Goal: Check status: Check status

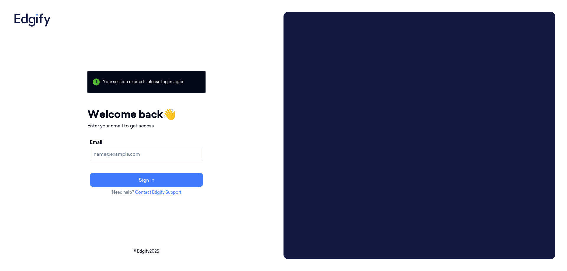
click at [141, 153] on input "Email" at bounding box center [146, 154] width 113 height 14
type input "simon.herbert@johnlewis.co.uk"
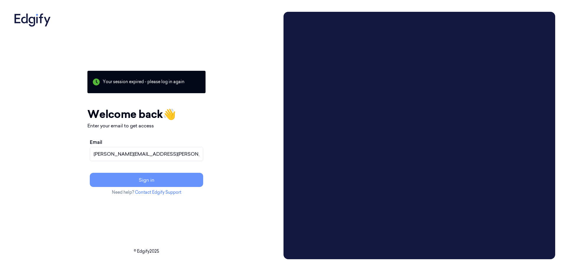
click at [157, 177] on button "Sign in" at bounding box center [146, 180] width 113 height 14
click at [19, 151] on div "Your session expired - please log in again Email sent - check your inbox for th…" at bounding box center [146, 136] width 269 height 248
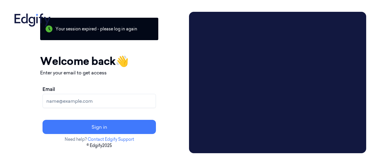
click at [94, 104] on input "Email" at bounding box center [99, 101] width 113 height 14
type input "simon.herbert@johnlewis.co.uk"
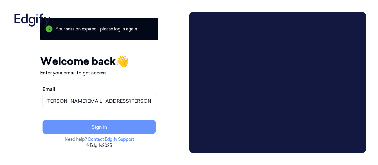
click at [107, 124] on button "Sign in" at bounding box center [99, 127] width 113 height 14
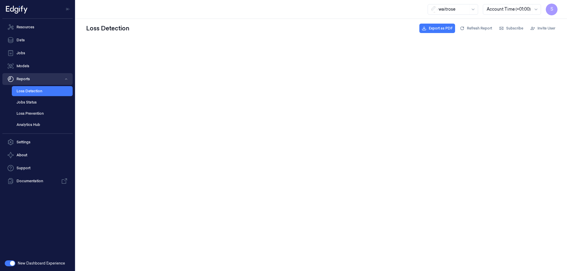
click at [22, 78] on button "Reports" at bounding box center [37, 79] width 70 height 12
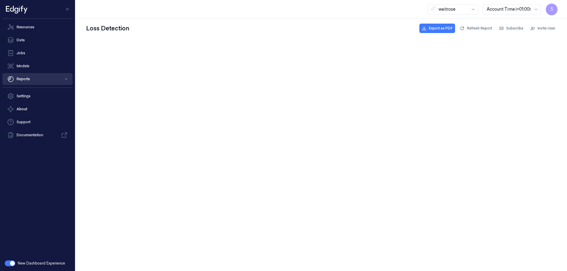
click at [22, 78] on button "Reports" at bounding box center [37, 79] width 70 height 12
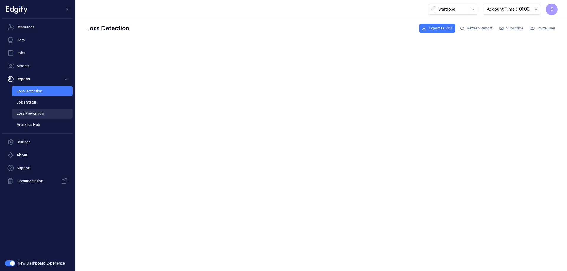
click at [30, 112] on link "Loss Prevention" at bounding box center [42, 114] width 61 height 10
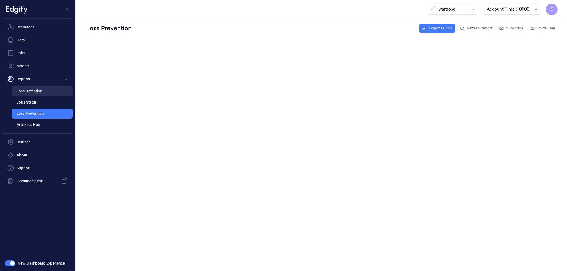
click at [29, 91] on link "Loss Detection" at bounding box center [42, 91] width 61 height 10
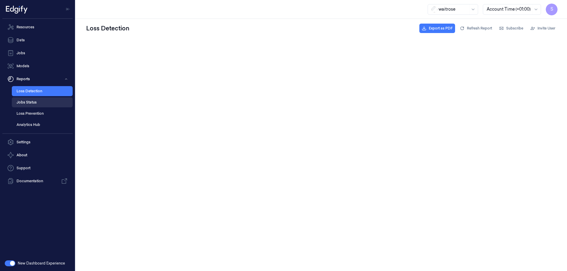
click at [27, 103] on link "Jobs Status" at bounding box center [42, 102] width 61 height 10
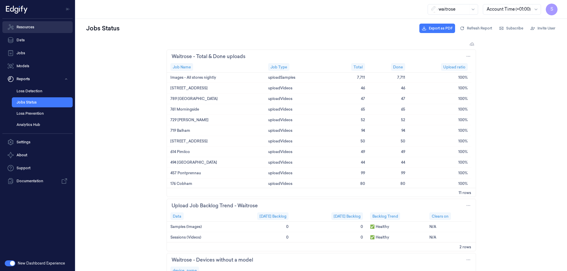
click at [27, 26] on link "Resources" at bounding box center [37, 27] width 70 height 12
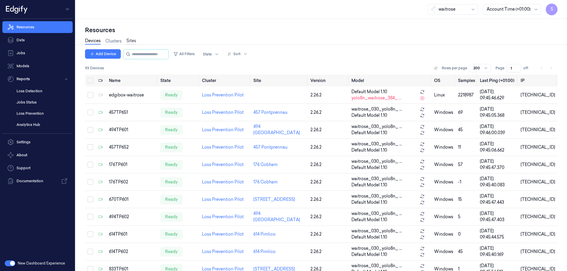
click at [133, 39] on link "Sites" at bounding box center [131, 41] width 10 height 7
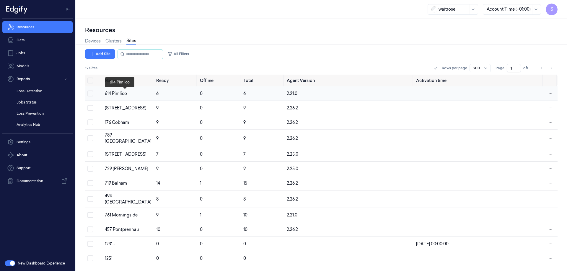
click at [126, 94] on div "614 Pimlico" at bounding box center [128, 94] width 47 height 6
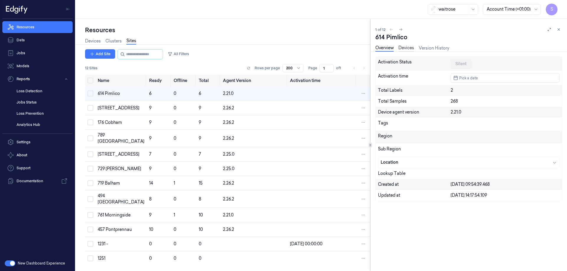
click at [378, 46] on link "Devices" at bounding box center [406, 48] width 16 height 7
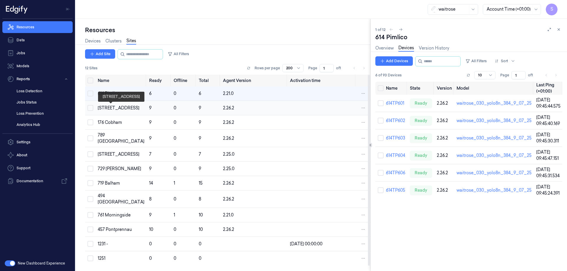
click at [117, 108] on div "670 Mill Hill" at bounding box center [121, 108] width 47 height 6
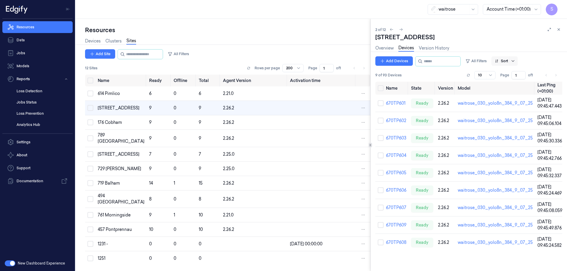
click at [378, 61] on icon at bounding box center [512, 60] width 3 height 1
click at [378, 94] on div "Name" at bounding box center [506, 93] width 12 height 6
click at [108, 122] on div "176 Cobham" at bounding box center [121, 123] width 47 height 6
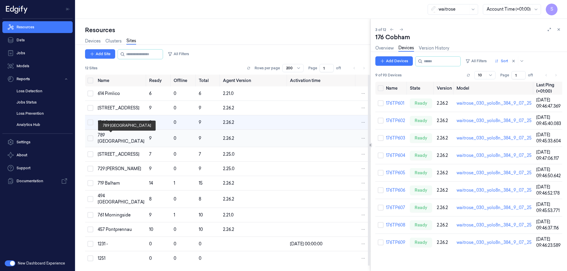
click at [116, 136] on div "789 Vauxhall" at bounding box center [121, 138] width 47 height 12
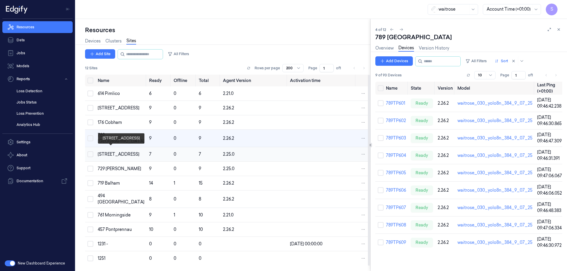
click at [112, 152] on div "833 Trinity Square" at bounding box center [121, 154] width 47 height 6
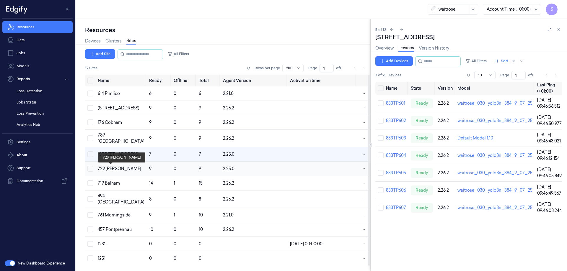
click at [107, 165] on div "729 Wells" at bounding box center [121, 169] width 47 height 6
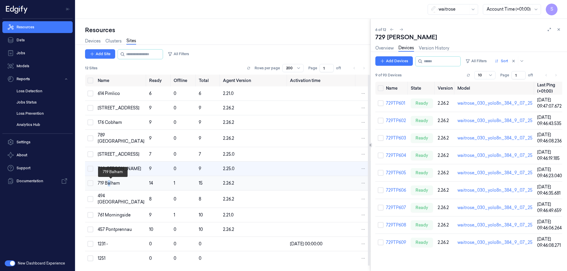
click at [110, 165] on div "719 Balham" at bounding box center [121, 183] width 47 height 6
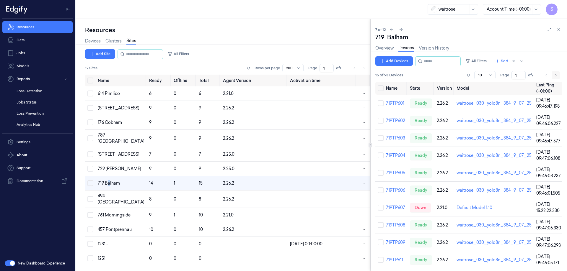
click at [378, 75] on icon "Go to next page" at bounding box center [556, 75] width 4 height 5
type input "2"
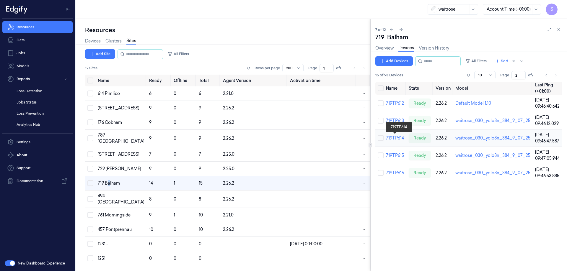
click at [378, 140] on link "719TP614" at bounding box center [395, 137] width 18 height 5
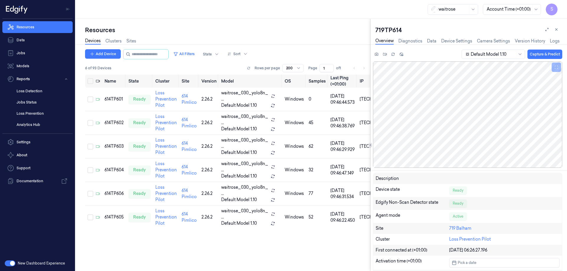
click at [378, 30] on icon at bounding box center [556, 29] width 4 height 4
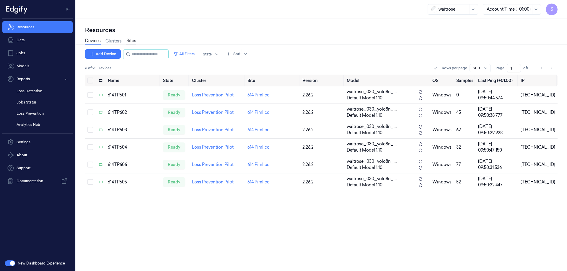
click at [132, 40] on link "Sites" at bounding box center [131, 41] width 10 height 7
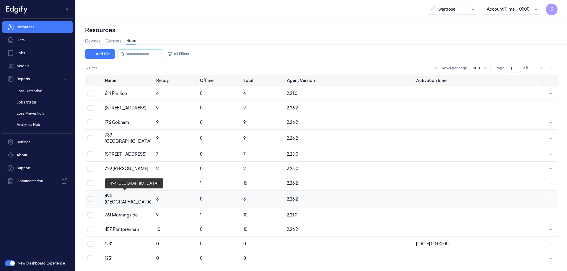
click at [118, 165] on div "494 Altrincham" at bounding box center [128, 199] width 47 height 12
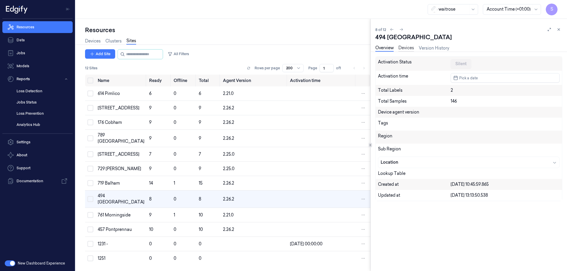
click at [378, 46] on link "Devices" at bounding box center [406, 48] width 16 height 7
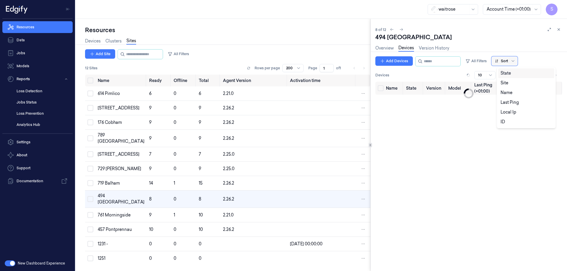
click at [378, 60] on div at bounding box center [501, 60] width 13 height 5
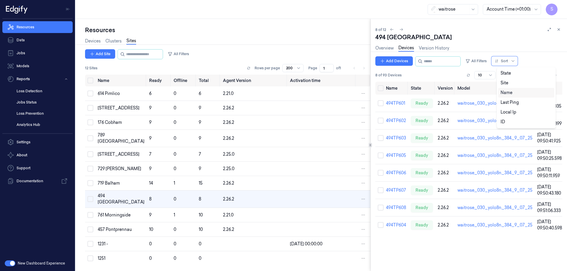
click at [378, 95] on div "Name" at bounding box center [506, 93] width 12 height 6
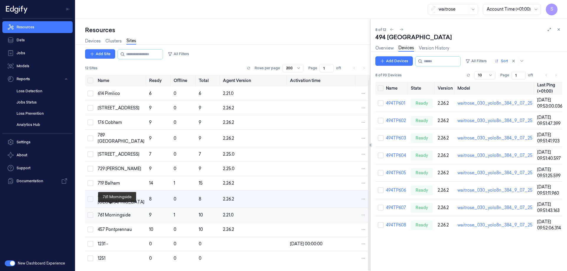
click at [113, 165] on div "761 Morningside" at bounding box center [121, 215] width 47 height 6
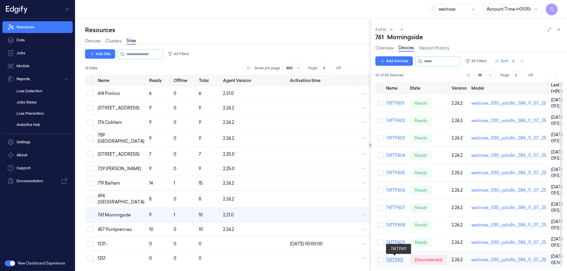
click at [378, 165] on link "761TP611" at bounding box center [394, 259] width 17 height 5
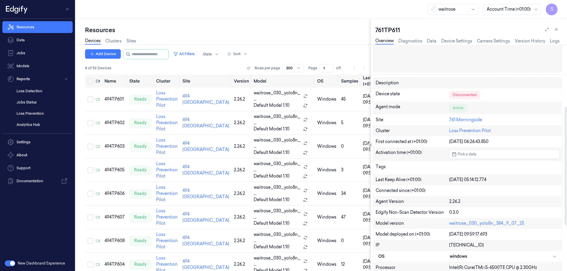
scroll to position [118, 0]
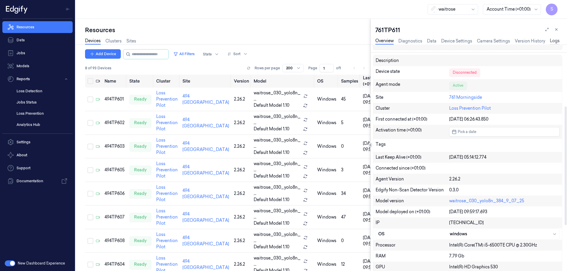
click at [378, 39] on link "Logs" at bounding box center [555, 41] width 10 height 7
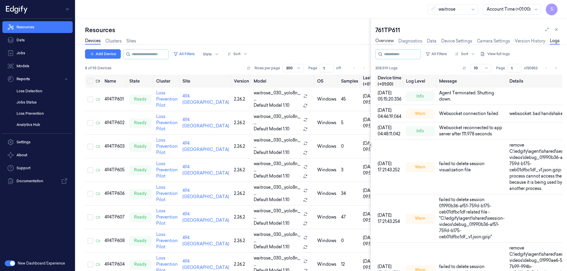
click at [378, 42] on link "Overview" at bounding box center [384, 41] width 18 height 7
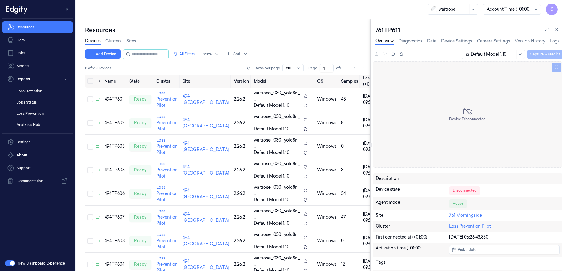
click at [378, 30] on div "761TP611" at bounding box center [468, 30] width 187 height 8
copy div "761TP611"
click at [378, 30] on icon at bounding box center [556, 29] width 4 height 4
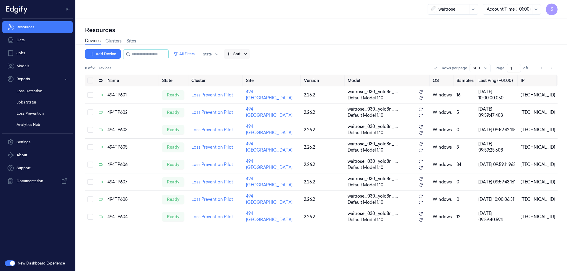
click at [248, 54] on icon at bounding box center [245, 54] width 5 height 5
click at [237, 87] on div "Name" at bounding box center [239, 86] width 12 height 6
click at [135, 40] on link "Sites" at bounding box center [131, 41] width 10 height 7
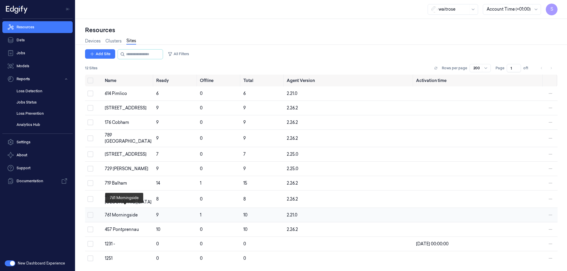
click at [121, 165] on div "761 Morningside" at bounding box center [128, 215] width 47 height 6
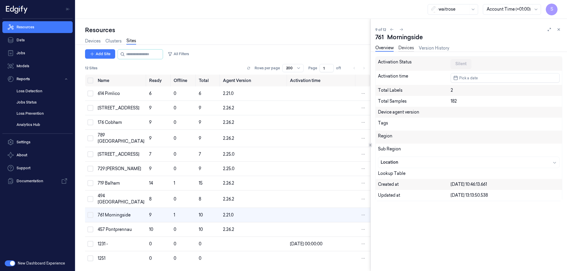
click at [378, 47] on link "Devices" at bounding box center [406, 48] width 16 height 7
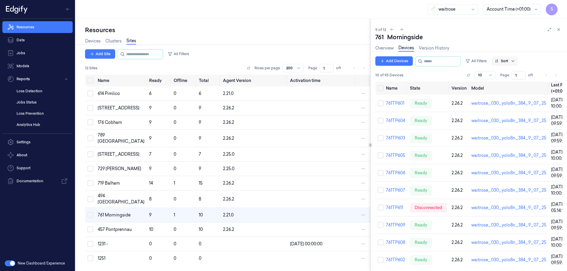
click at [378, 61] on icon at bounding box center [512, 61] width 5 height 5
click at [378, 93] on div "Name" at bounding box center [506, 93] width 12 height 6
click at [109, 165] on div "457 Pontprennau" at bounding box center [121, 230] width 47 height 6
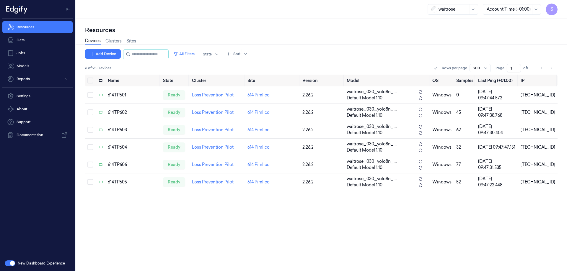
click at [9, 263] on button "button" at bounding box center [10, 264] width 11 height 6
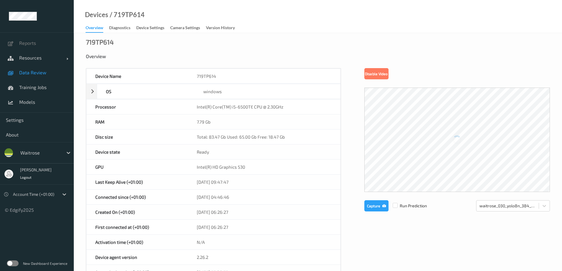
click at [37, 76] on link "Data Review" at bounding box center [37, 72] width 74 height 15
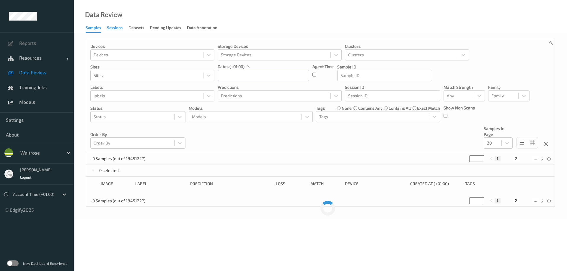
click at [119, 27] on div "Sessions" at bounding box center [115, 28] width 16 height 7
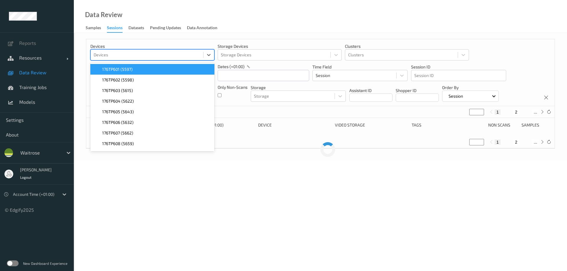
click at [128, 54] on div at bounding box center [147, 54] width 107 height 7
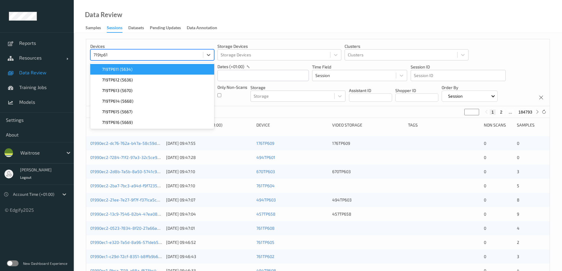
type input "719tp614"
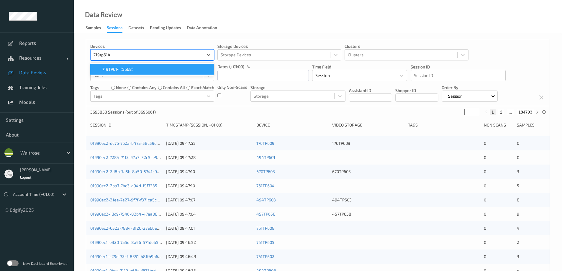
click at [117, 68] on span "719TP614 (5668)" at bounding box center [117, 69] width 31 height 6
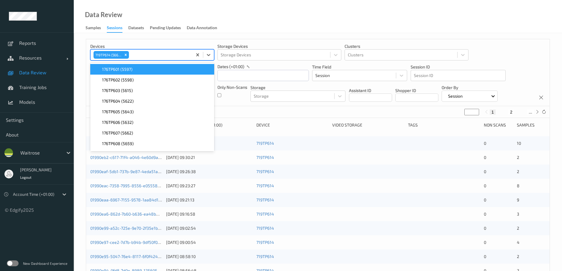
click at [300, 27] on div "Data Review Samples Sessions Datasets Pending Updates Data Annotation" at bounding box center [318, 16] width 488 height 33
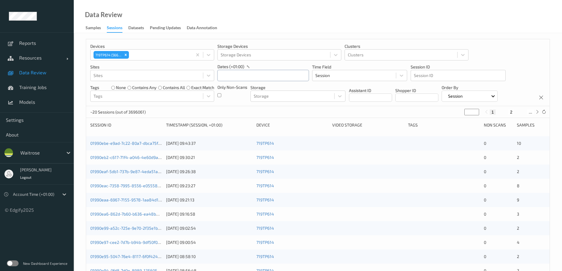
click at [251, 74] on input "text" at bounding box center [263, 75] width 91 height 11
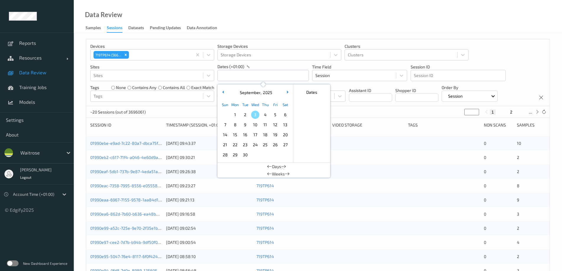
click at [238, 114] on span "1" at bounding box center [235, 115] width 8 height 8
click at [269, 20] on div "Data Review Samples Sessions Datasets Pending Updates Data Annotation" at bounding box center [318, 16] width 488 height 33
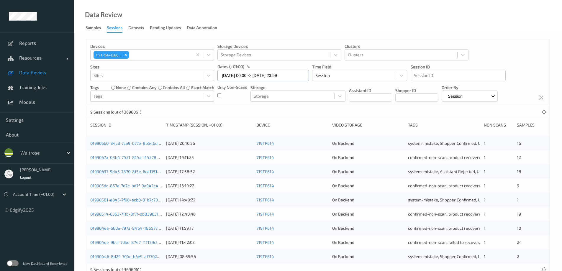
click at [233, 76] on input "[DATE] 00:00 -> [DATE] 23:59" at bounding box center [263, 75] width 91 height 11
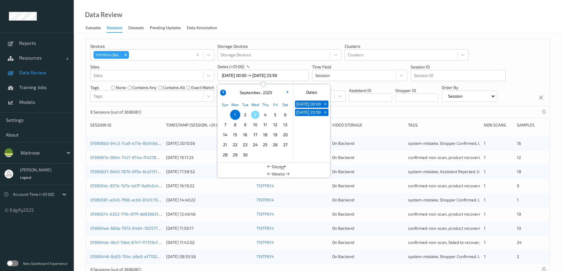
click at [222, 90] on button "button" at bounding box center [223, 93] width 6 height 6
click at [286, 156] on span "30" at bounding box center [285, 155] width 8 height 8
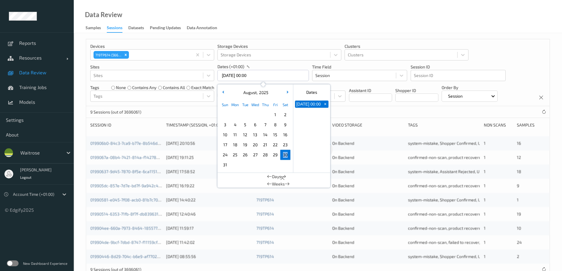
click at [286, 156] on span "30" at bounding box center [285, 155] width 8 height 8
click at [297, 21] on div "Data Review Samples Sessions Datasets Pending Updates Data Annotation" at bounding box center [318, 16] width 488 height 33
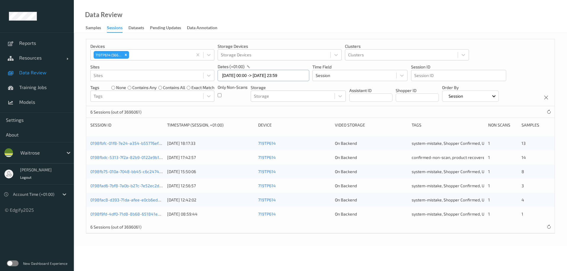
click at [237, 76] on input "[DATE] 00:00 -> [DATE] 23:59" at bounding box center [263, 75] width 91 height 11
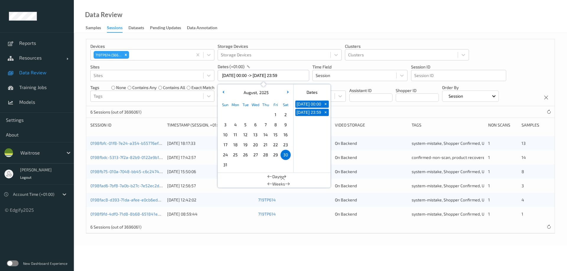
click at [263, 153] on span "28" at bounding box center [265, 155] width 8 height 8
click at [289, 23] on div "Data Review Samples Sessions Datasets Pending Updates Data Annotation" at bounding box center [320, 16] width 493 height 33
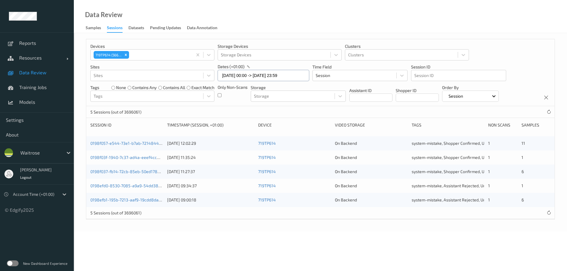
click at [259, 77] on input "[DATE] 00:00 -> [DATE] 23:59" at bounding box center [263, 75] width 91 height 11
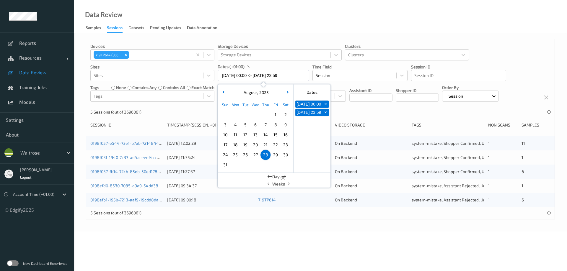
click at [286, 146] on span "23" at bounding box center [285, 145] width 8 height 8
type input "[DATE] 00:00 -> [DATE] 23:59"
click at [325, 29] on div "Data Review Samples Sessions Datasets Pending Updates Data Annotation" at bounding box center [320, 16] width 493 height 33
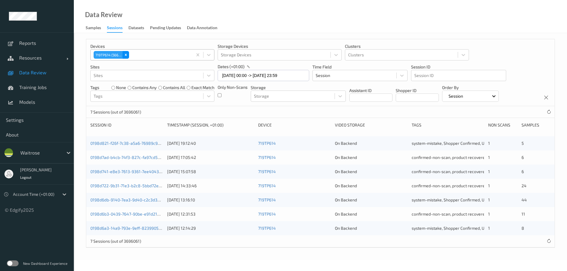
click at [125, 55] on icon "Remove 719TP614 (5668)" at bounding box center [126, 55] width 2 height 2
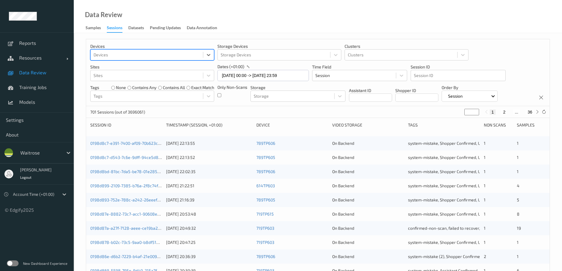
paste input "761TP611"
type input "761TP611"
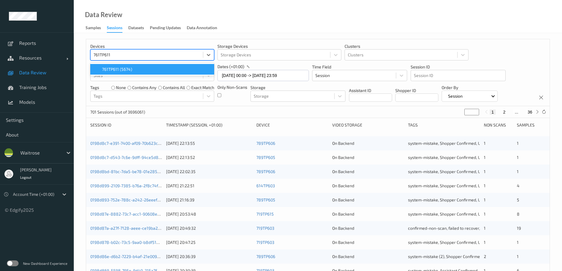
click at [120, 67] on span "761TP611 (5674)" at bounding box center [117, 69] width 30 height 6
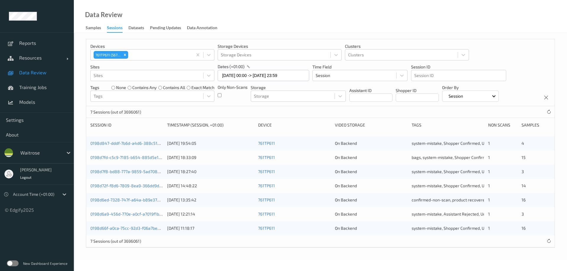
click at [247, 14] on div "Data Review Samples Sessions Datasets Pending Updates Data Annotation" at bounding box center [320, 16] width 493 height 33
click at [230, 76] on input "[DATE] 00:00 -> [DATE] 23:59" at bounding box center [263, 75] width 91 height 11
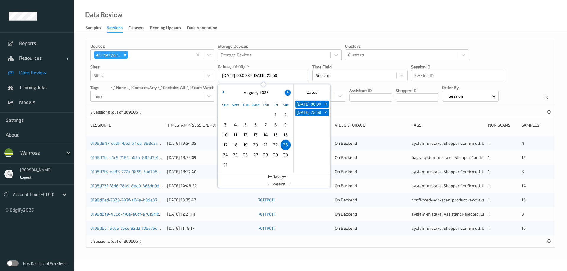
click at [288, 92] on button "button" at bounding box center [288, 93] width 6 height 6
click at [254, 113] on span "3" at bounding box center [255, 115] width 8 height 8
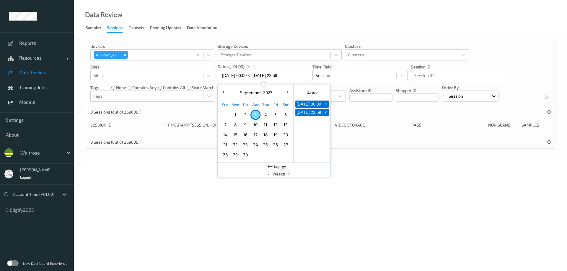
click at [290, 23] on div "Data Review Samples Sessions Datasets Pending Updates Data Annotation" at bounding box center [320, 16] width 493 height 33
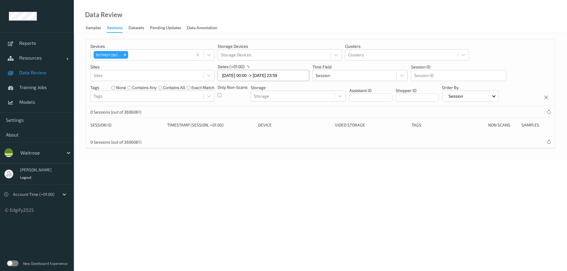
click at [229, 74] on input "[DATE] 00:00 -> [DATE] 23:59" at bounding box center [263, 75] width 91 height 11
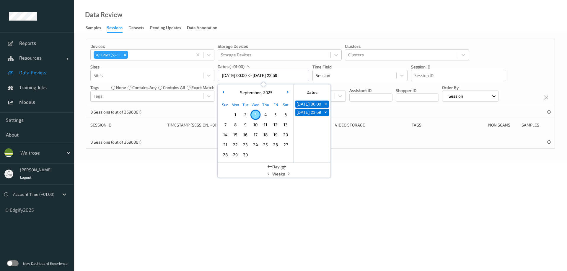
click at [247, 112] on span "2" at bounding box center [245, 115] width 8 height 8
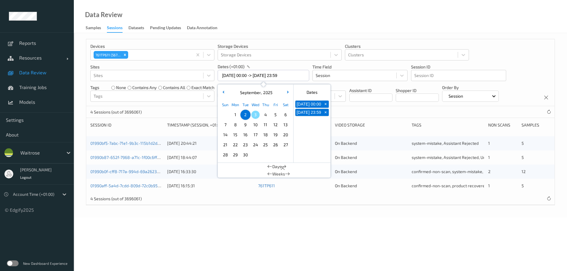
click at [279, 23] on div "Data Review Samples Sessions Datasets Pending Updates Data Annotation" at bounding box center [320, 16] width 493 height 33
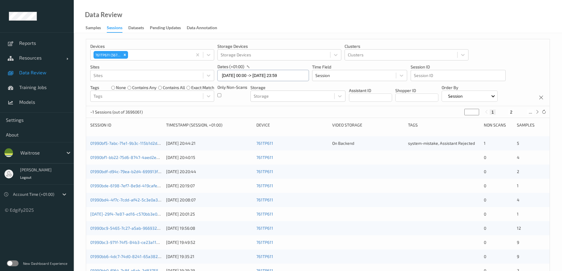
click at [234, 75] on input "[DATE] 00:00 -> [DATE] 23:59" at bounding box center [263, 75] width 91 height 11
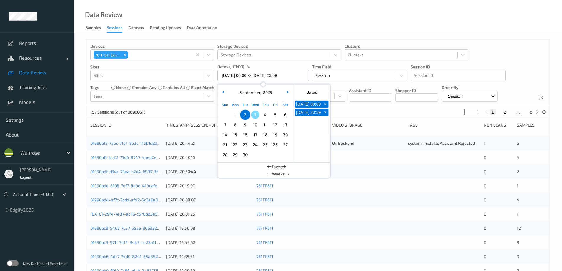
click at [253, 114] on span "3" at bounding box center [255, 115] width 8 height 8
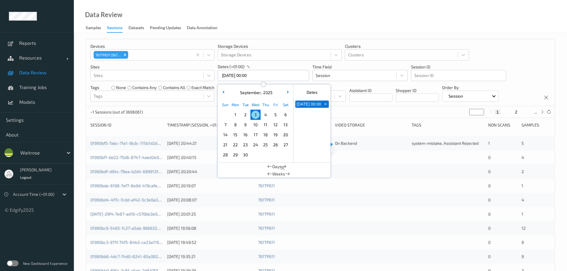
click at [253, 114] on span "3" at bounding box center [255, 115] width 8 height 8
type input "[DATE] 00:00 -> [DATE] 23:59"
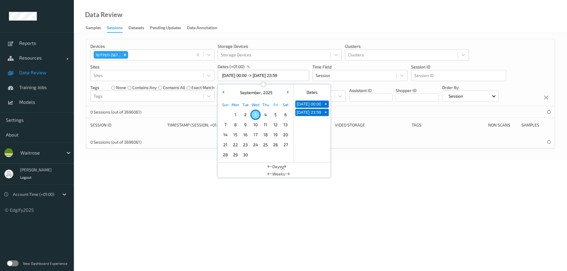
click at [273, 31] on div "Data Review Samples Sessions Datasets Pending Updates Data Annotation" at bounding box center [320, 16] width 493 height 33
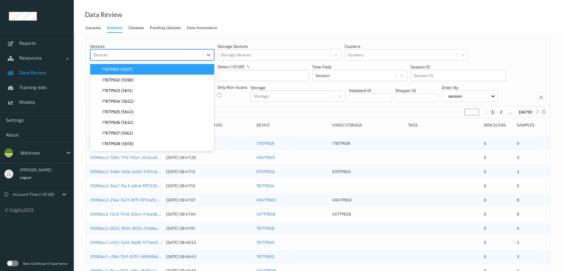
click at [126, 54] on div at bounding box center [147, 54] width 107 height 7
type input "719tp611"
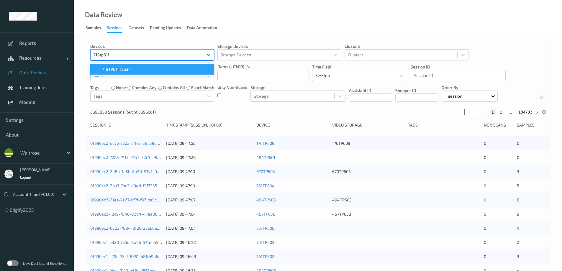
click at [133, 68] on div "719TP611 (5634)" at bounding box center [152, 69] width 117 height 6
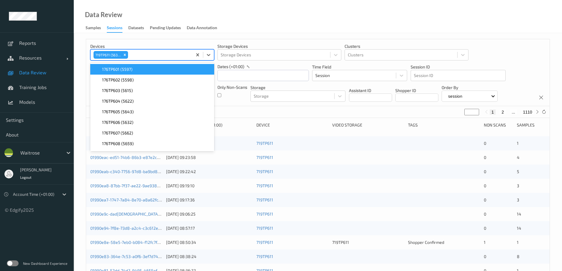
click at [231, 82] on div "Devices option 719TP611 (5634), selected. option 176TP601 (5597) focused, 1 of …" at bounding box center [318, 72] width 464 height 67
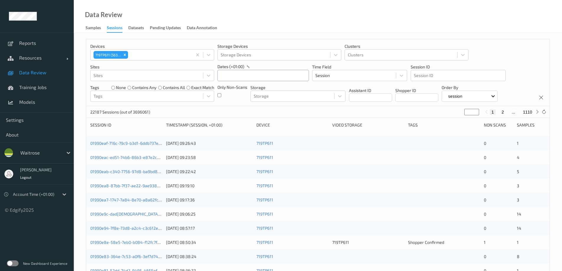
click at [233, 77] on input "text" at bounding box center [263, 75] width 91 height 11
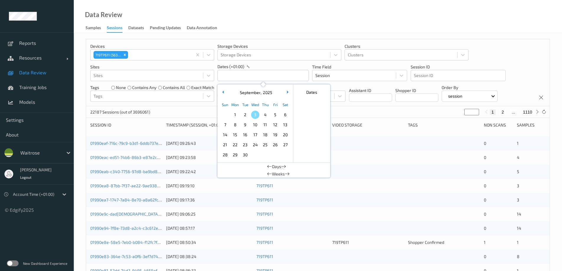
click at [235, 116] on span "1" at bounding box center [235, 115] width 8 height 8
click at [260, 19] on div "Data Review Samples Sessions Datasets Pending Updates Data Annotation" at bounding box center [318, 16] width 488 height 33
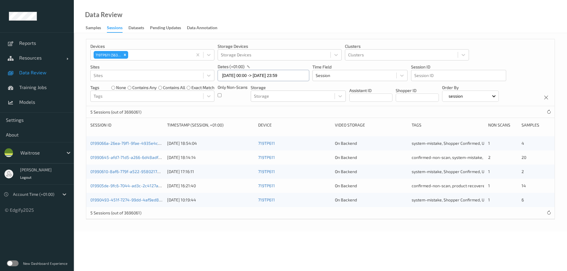
click at [237, 73] on input "[DATE] 00:00 -> [DATE] 23:59" at bounding box center [263, 75] width 91 height 11
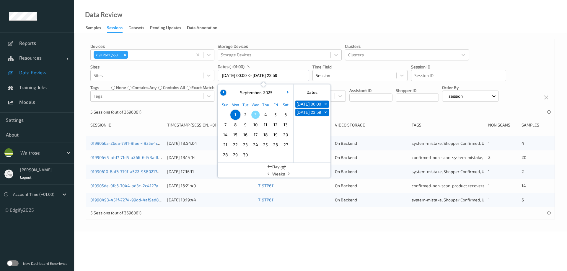
click at [224, 92] on icon "button" at bounding box center [223, 92] width 2 height 2
click at [287, 155] on span "30" at bounding box center [285, 155] width 8 height 8
type input "[DATE] 00:00 -> [DATE] 23:59"
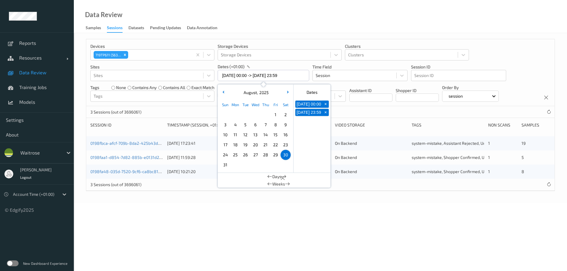
click at [288, 25] on div "Data Review Samples Sessions Datasets Pending Updates Data Annotation" at bounding box center [320, 16] width 493 height 33
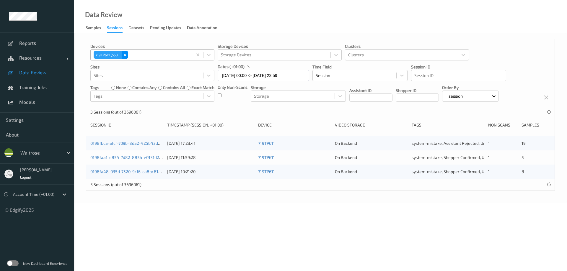
click at [125, 53] on icon "Remove 719TP611 (5634)" at bounding box center [125, 55] width 4 height 4
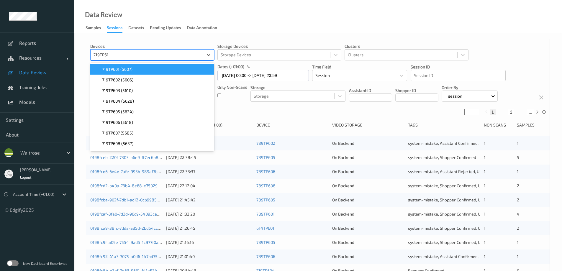
type input "719TP615"
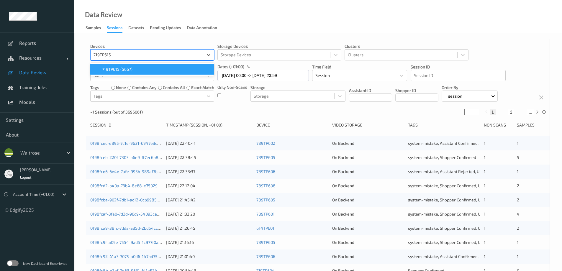
click at [118, 68] on span "719TP615 (5667)" at bounding box center [117, 69] width 30 height 6
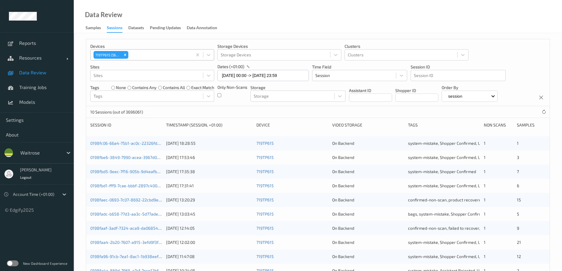
drag, startPoint x: 272, startPoint y: 23, endPoint x: 278, endPoint y: 20, distance: 7.1
click at [272, 23] on div "Data Review Samples Sessions Datasets Pending Updates Data Annotation" at bounding box center [318, 16] width 488 height 33
click at [234, 77] on input "[DATE] 00:00 -> [DATE] 23:59" at bounding box center [263, 75] width 91 height 11
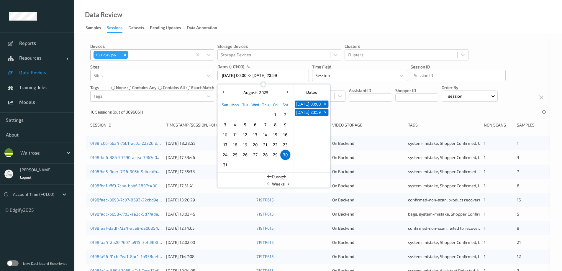
click at [265, 154] on span "28" at bounding box center [265, 155] width 8 height 8
click at [280, 18] on div "Data Review Samples Sessions Datasets Pending Updates Data Annotation" at bounding box center [318, 16] width 488 height 33
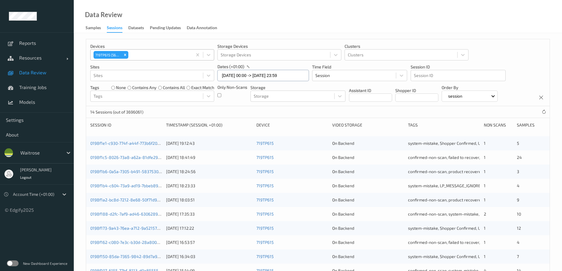
click at [253, 75] on input "[DATE] 00:00 -> [DATE] 23:59" at bounding box center [263, 75] width 91 height 11
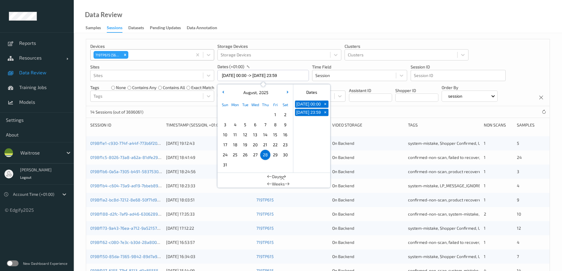
click at [287, 144] on span "23" at bounding box center [285, 145] width 8 height 8
type input "[DATE] 00:00 -> [DATE] 23:59"
click at [282, 28] on div "Data Review Samples Sessions Datasets Pending Updates Data Annotation" at bounding box center [318, 16] width 488 height 33
